Goal: Task Accomplishment & Management: Complete application form

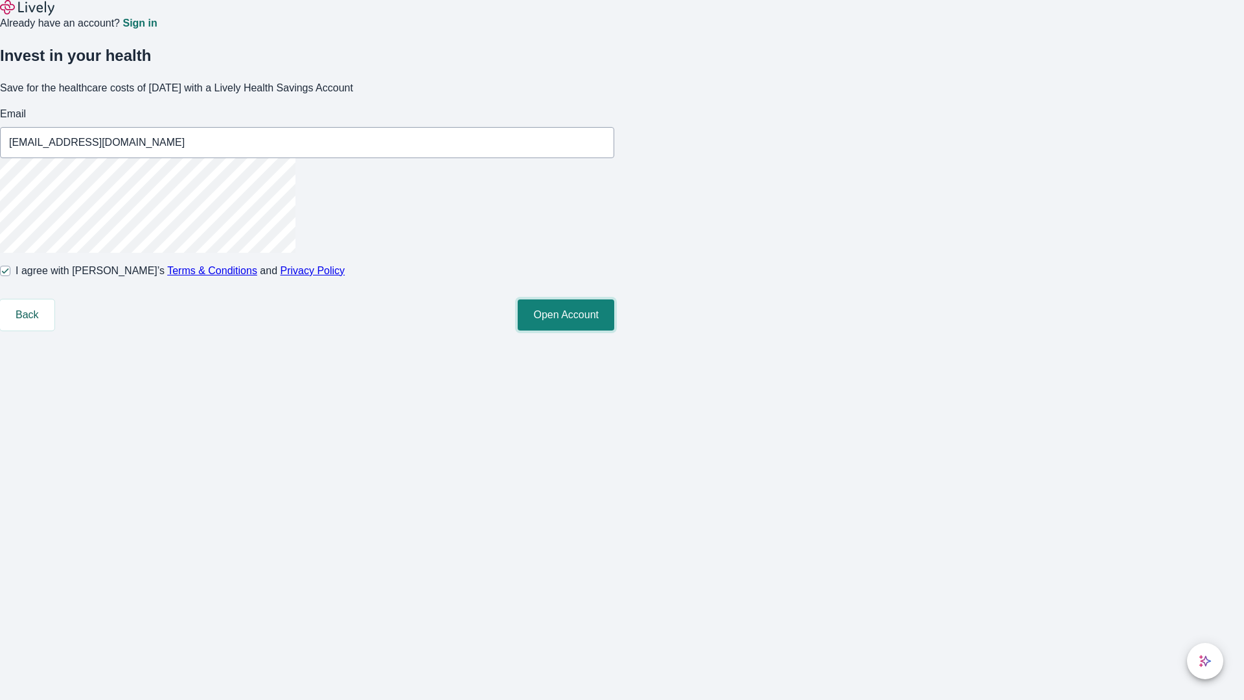
click at [614, 330] on button "Open Account" at bounding box center [566, 314] width 97 height 31
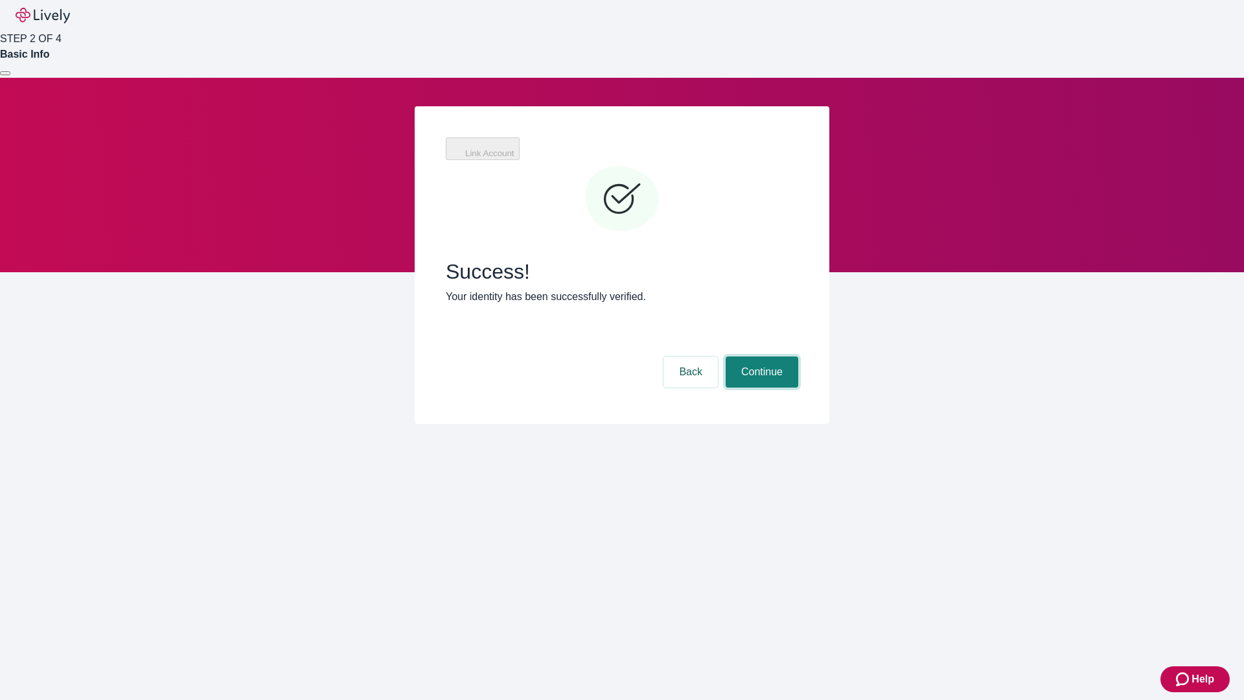
click at [760, 356] on button "Continue" at bounding box center [762, 371] width 73 height 31
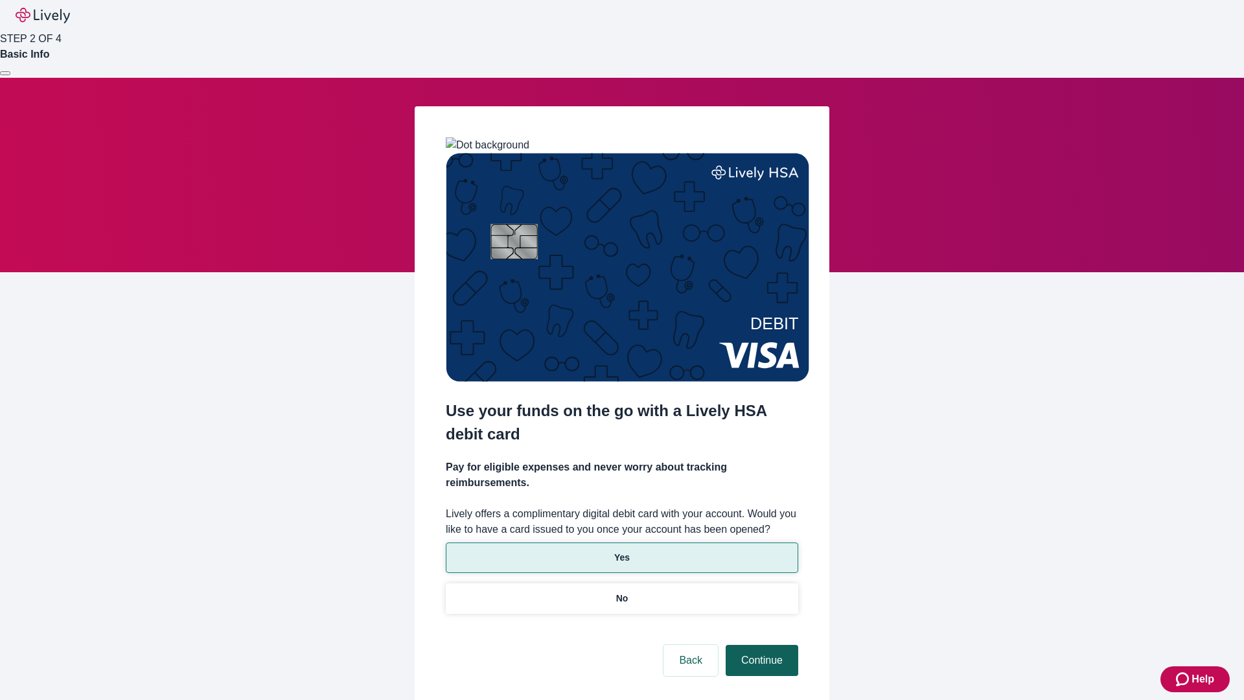
click at [621, 551] on p "Yes" at bounding box center [622, 558] width 16 height 14
click at [760, 645] on button "Continue" at bounding box center [762, 660] width 73 height 31
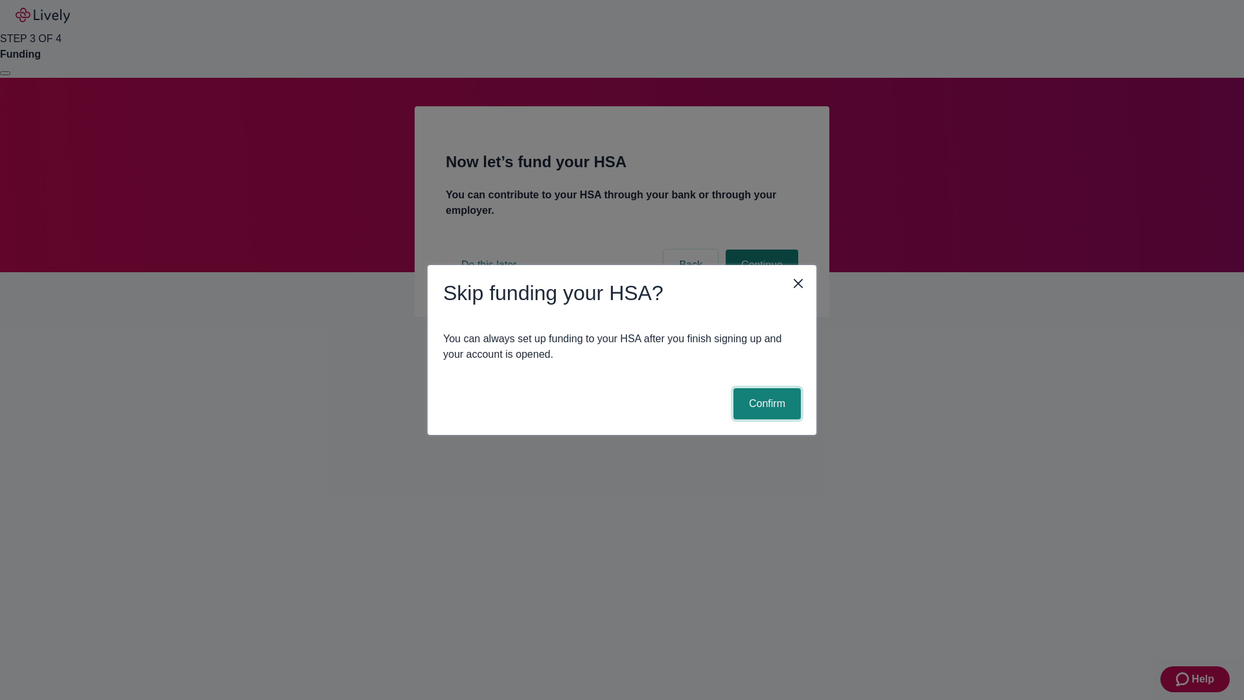
click at [765, 404] on button "Confirm" at bounding box center [766, 403] width 67 height 31
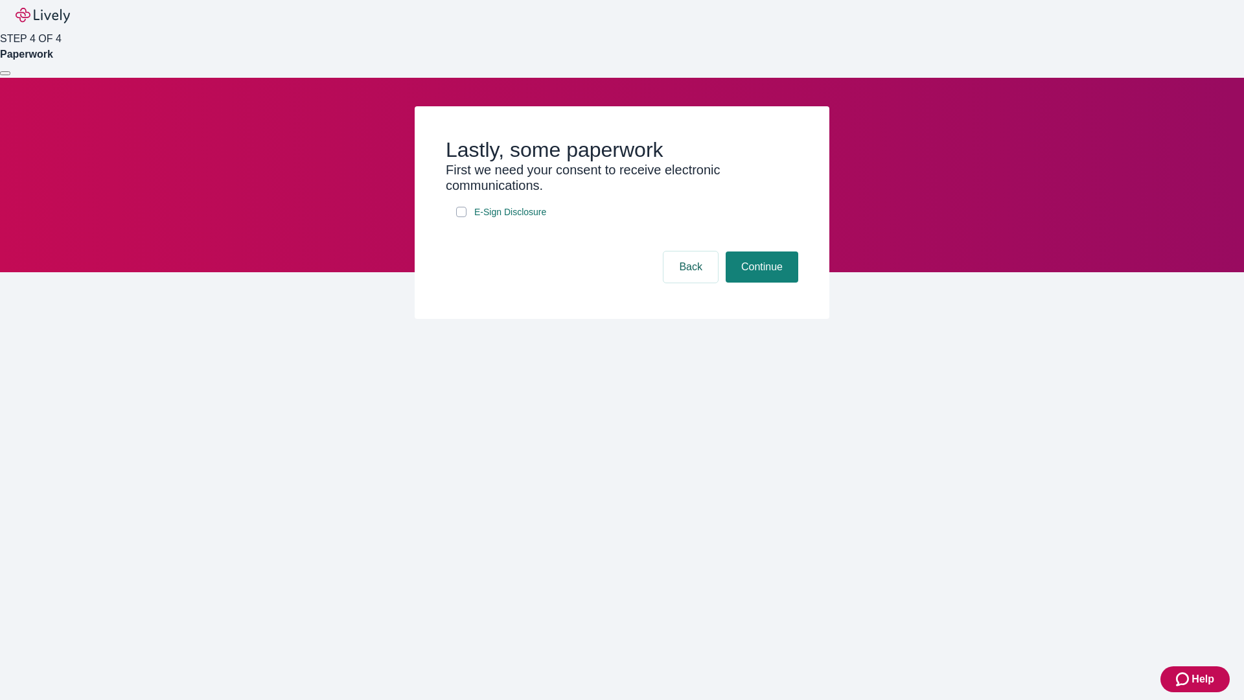
click at [461, 217] on input "E-Sign Disclosure" at bounding box center [461, 212] width 10 height 10
checkbox input "true"
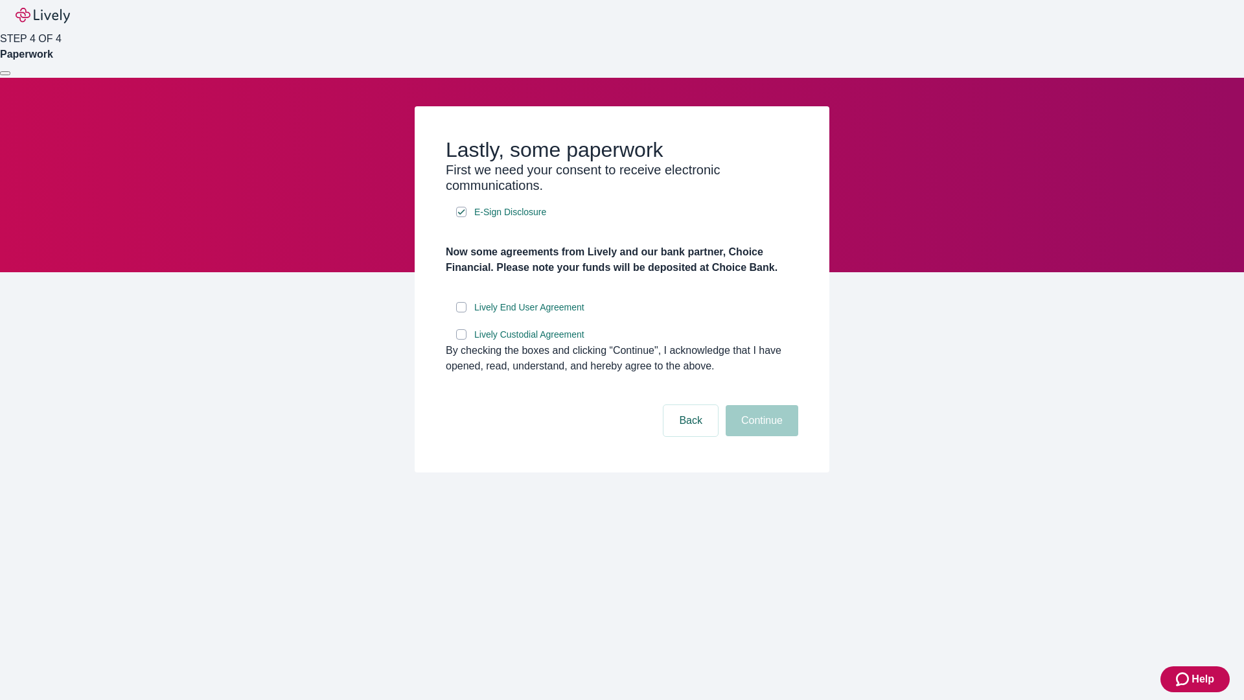
click at [461, 312] on input "Lively End User Agreement" at bounding box center [461, 307] width 10 height 10
checkbox input "true"
click at [461, 339] on input "Lively Custodial Agreement" at bounding box center [461, 334] width 10 height 10
checkbox input "true"
click at [760, 436] on button "Continue" at bounding box center [762, 420] width 73 height 31
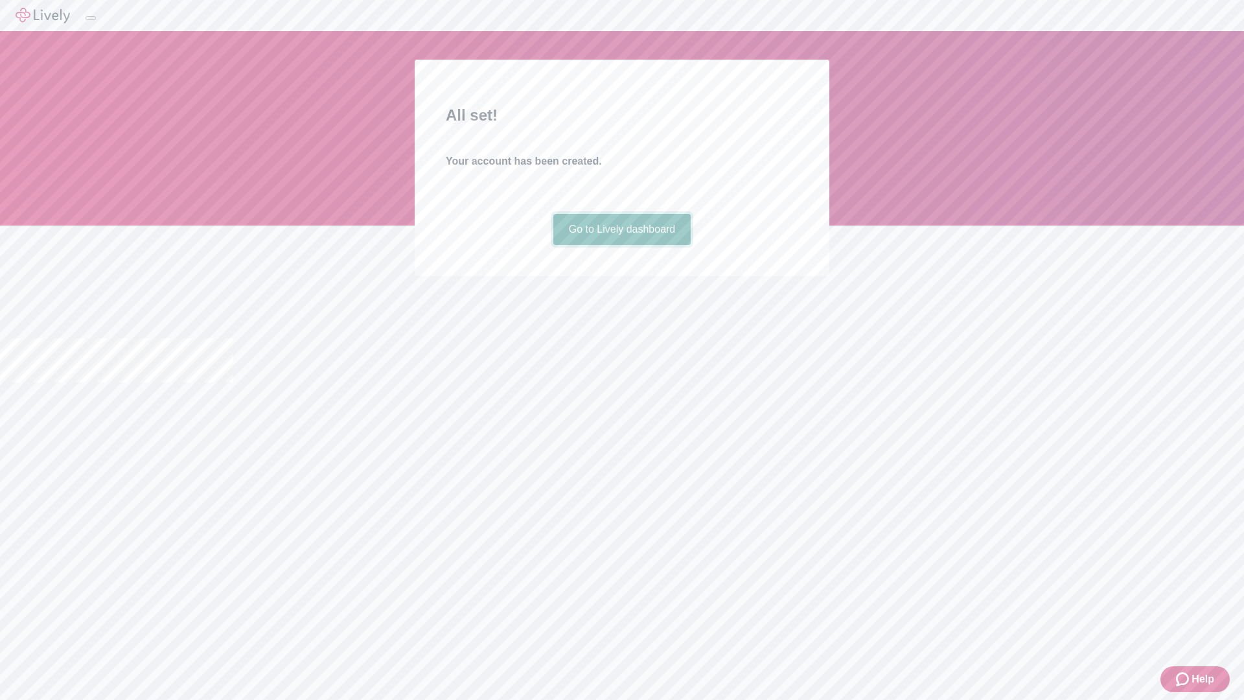
click at [621, 245] on link "Go to Lively dashboard" at bounding box center [622, 229] width 138 height 31
